Goal: Check status: Check status

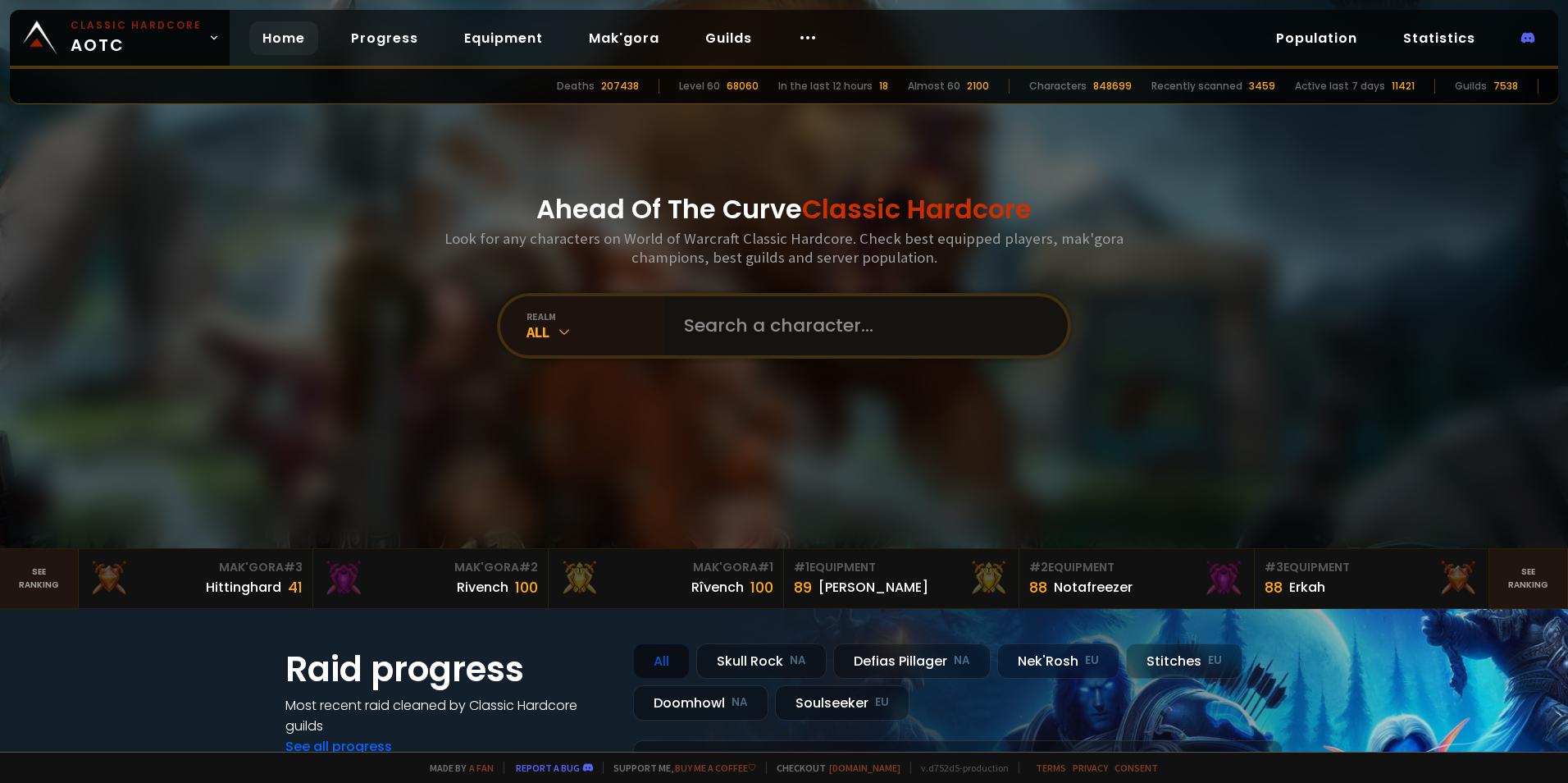
click at [713, 332] on input "text" at bounding box center [861, 325] width 374 height 59
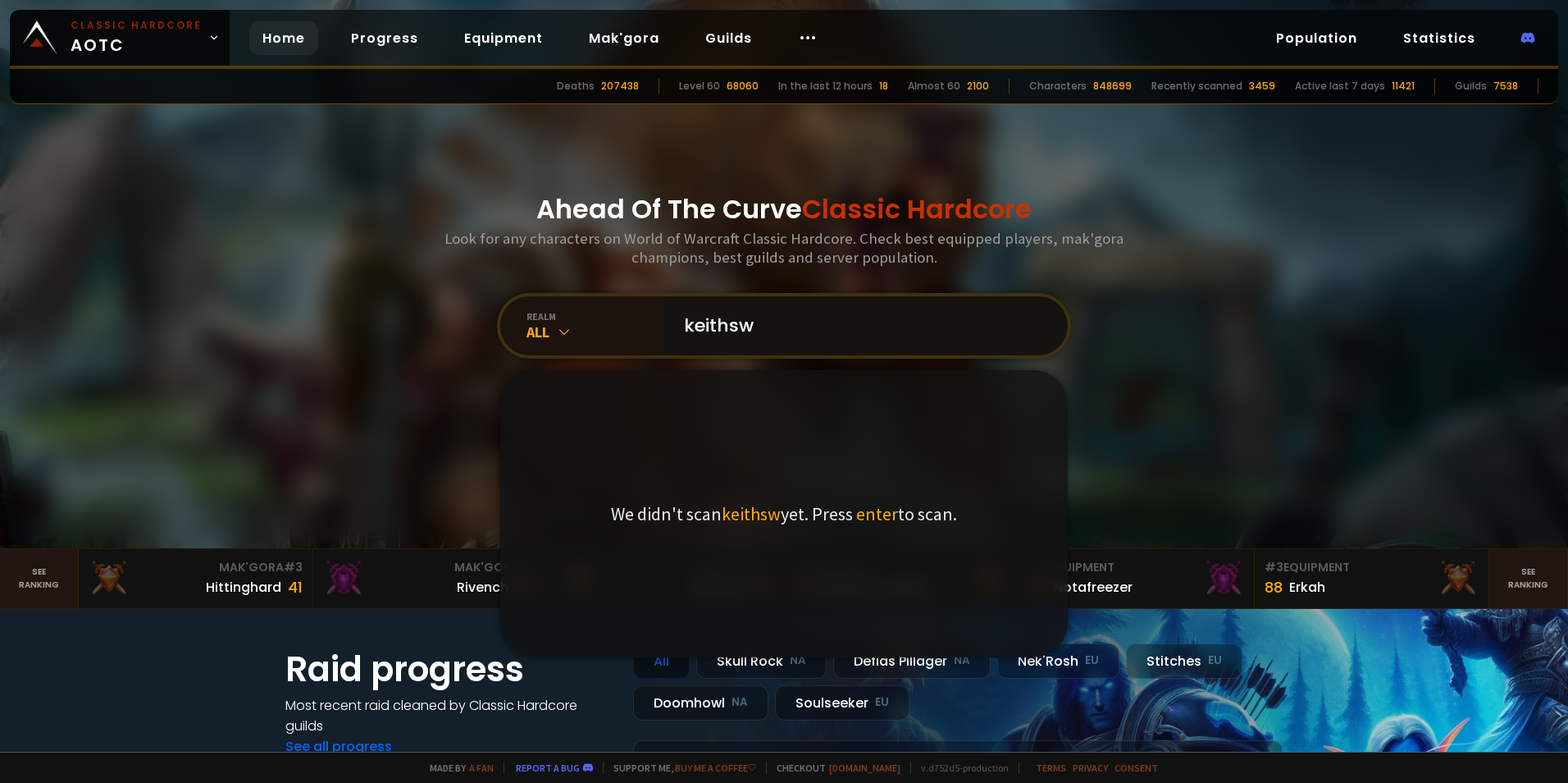
click at [795, 348] on input "keithsw" at bounding box center [861, 325] width 374 height 59
type input "keithsweat"
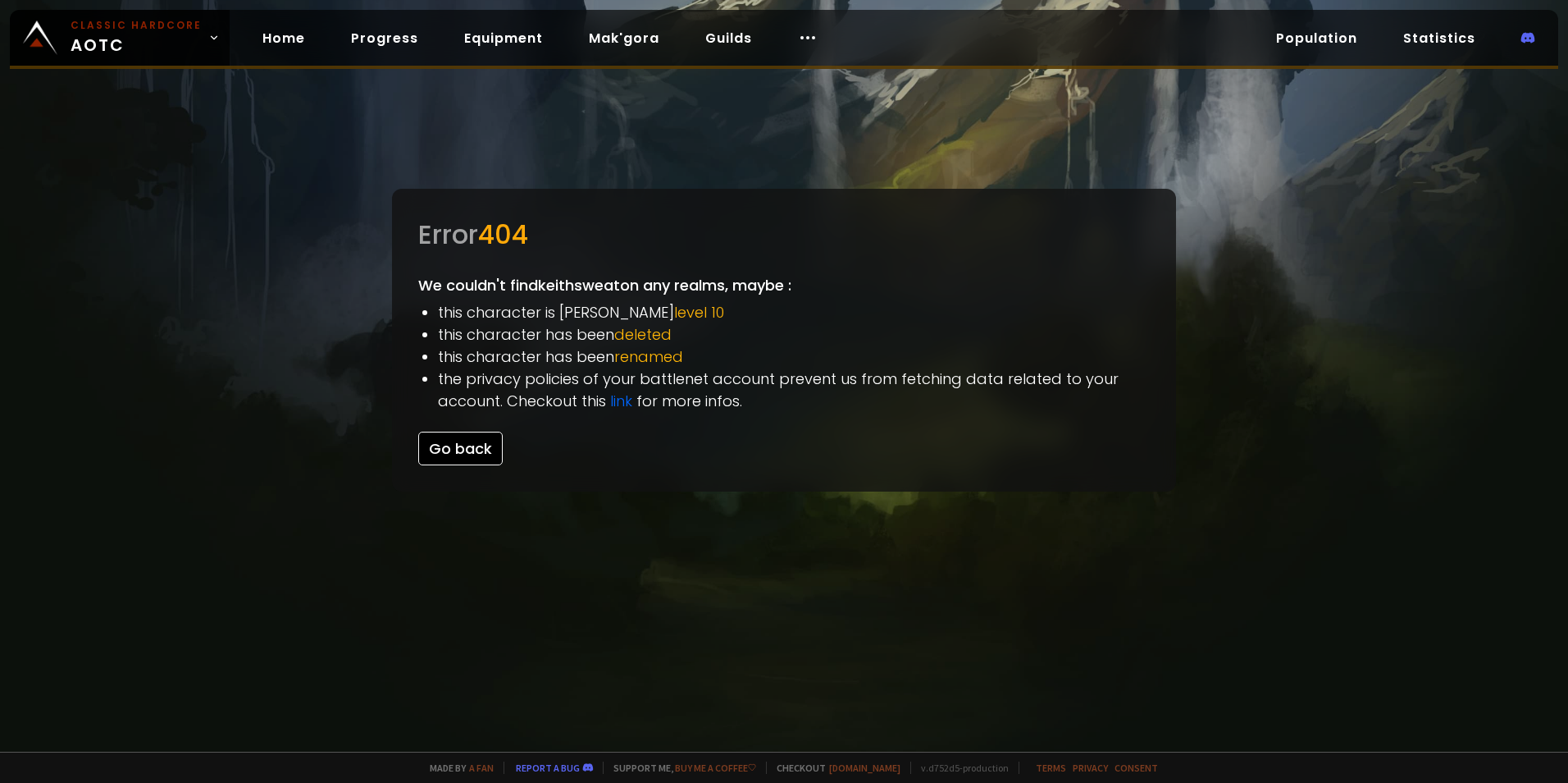
click at [466, 445] on button "Go back" at bounding box center [460, 448] width 85 height 34
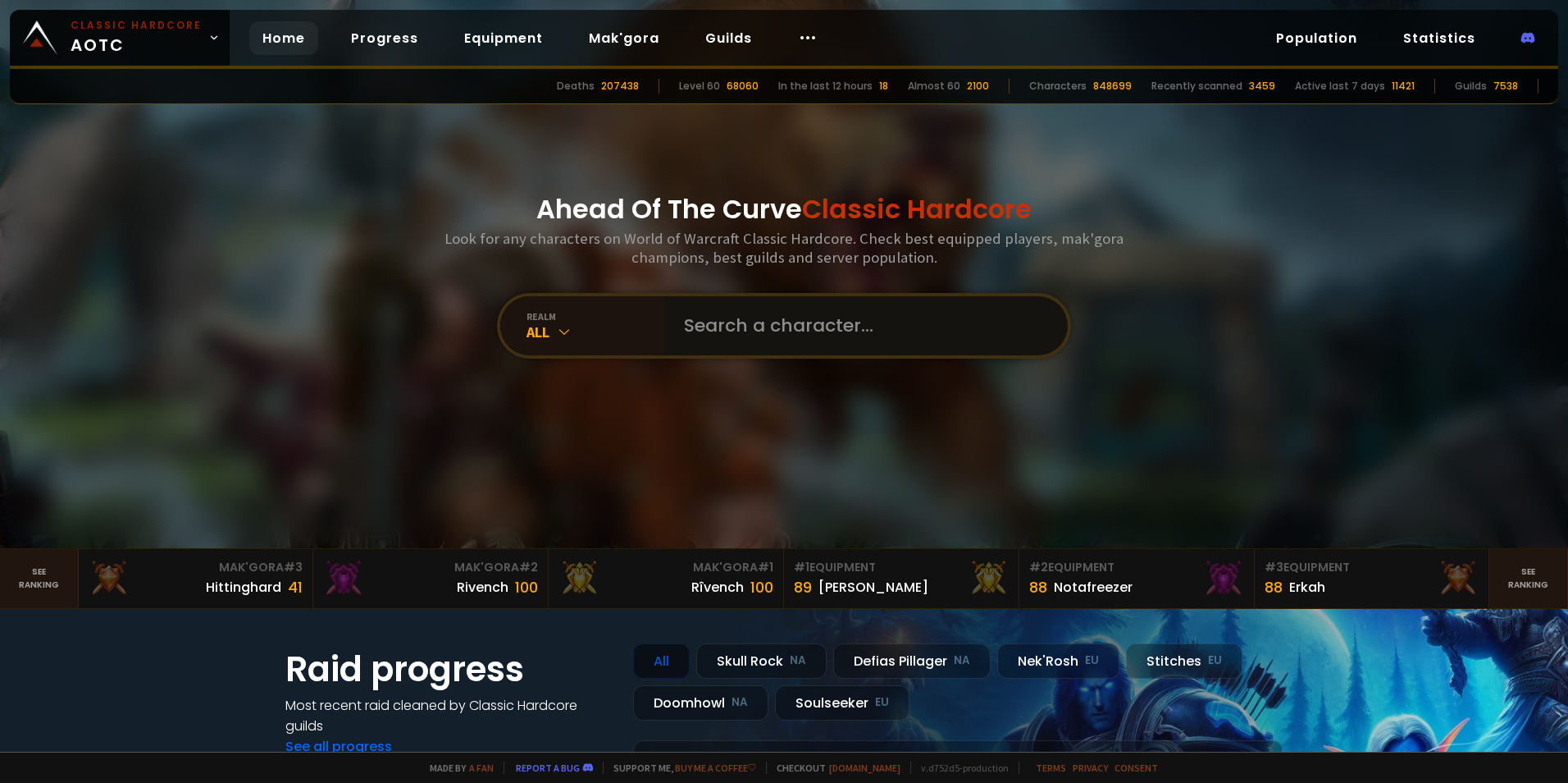
click at [722, 351] on input "text" at bounding box center [861, 325] width 374 height 59
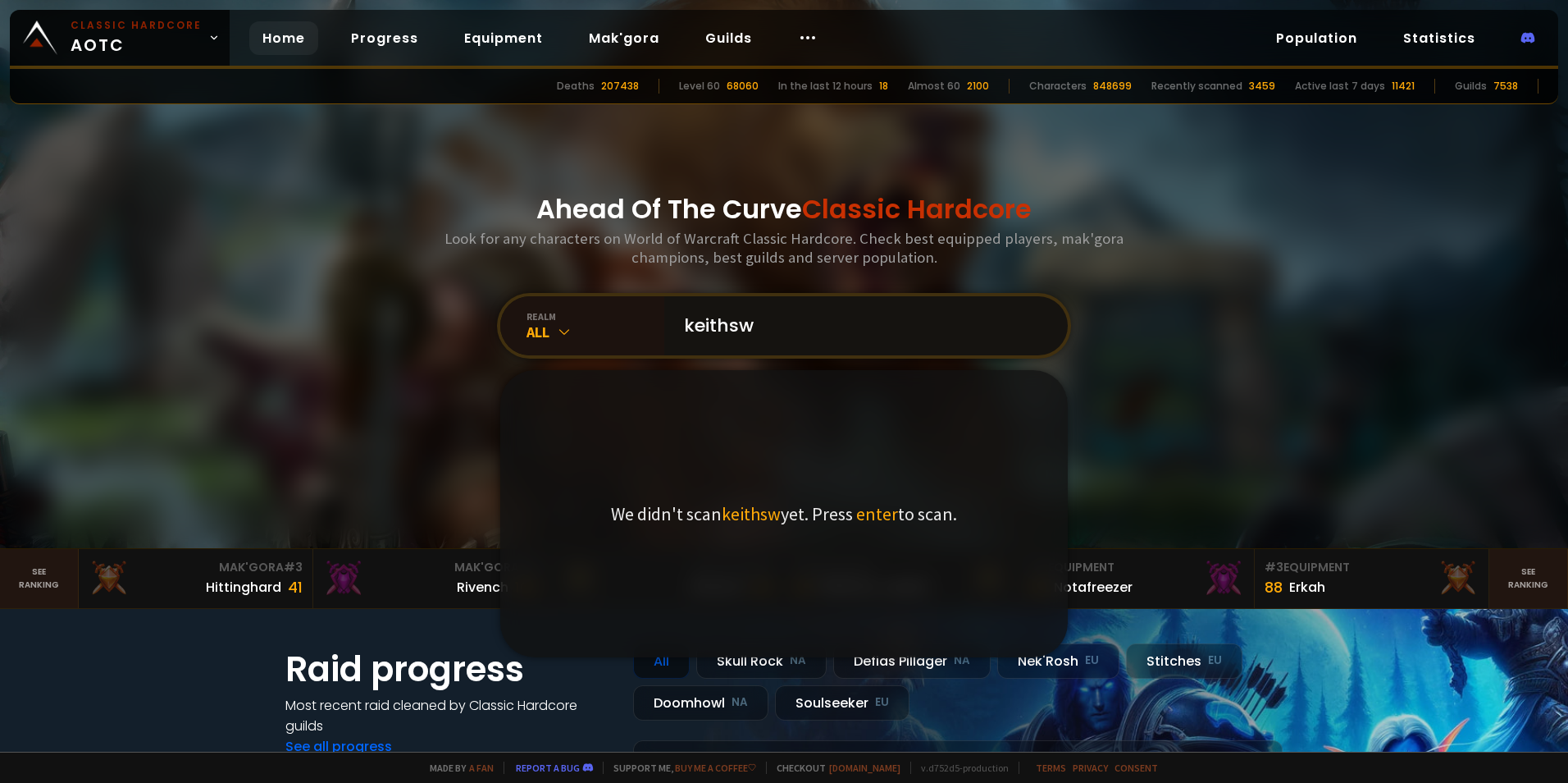
paste input "è"
paste input "é"
paste input "á"
paste input "à"
type input "keithsweà"
